Goal: Transaction & Acquisition: Purchase product/service

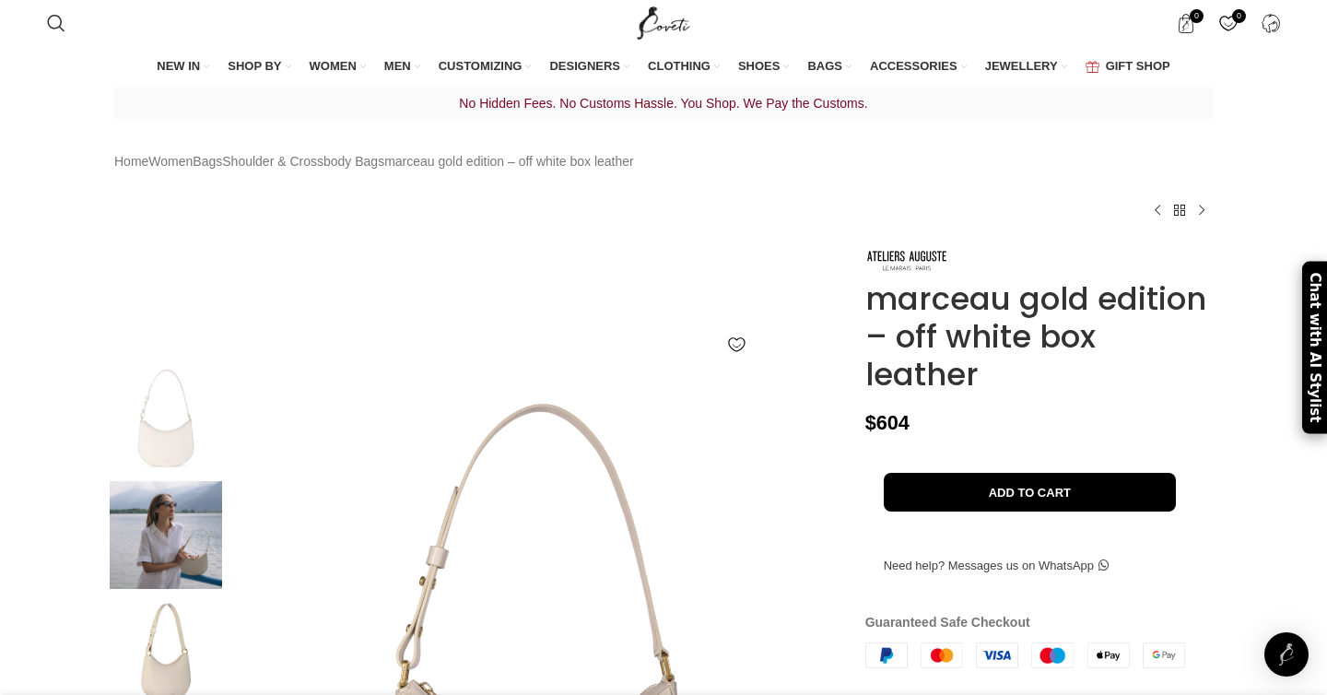
drag, startPoint x: 866, startPoint y: 284, endPoint x: 1044, endPoint y: 348, distance: 189.2
click at [1044, 348] on h1 "marceau gold edition – off white box leather" at bounding box center [1038, 336] width 347 height 112
click at [1044, 352] on h1 "marceau gold edition – off white box leather" at bounding box center [1038, 336] width 347 height 112
drag, startPoint x: 1022, startPoint y: 353, endPoint x: 867, endPoint y: 277, distance: 172.3
click at [867, 280] on h1 "marceau gold edition – off white box leather" at bounding box center [1038, 336] width 347 height 112
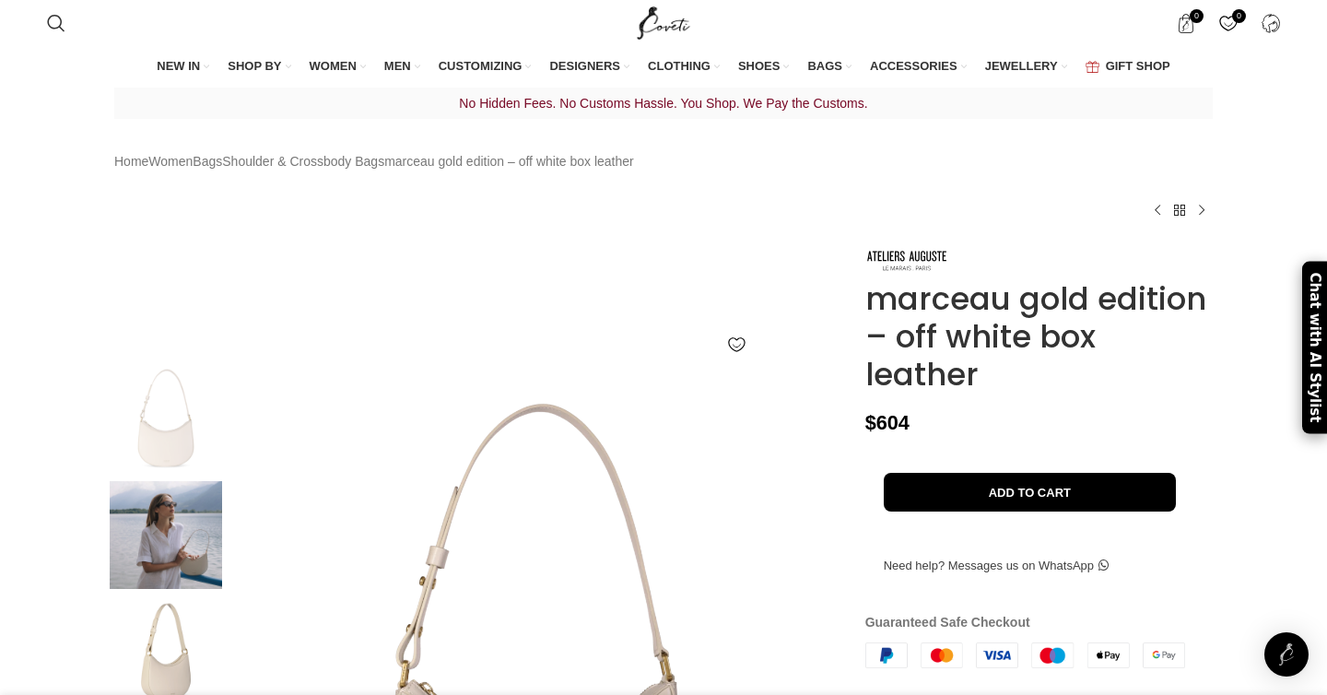
scroll to position [0, 388]
